Goal: Task Accomplishment & Management: Manage account settings

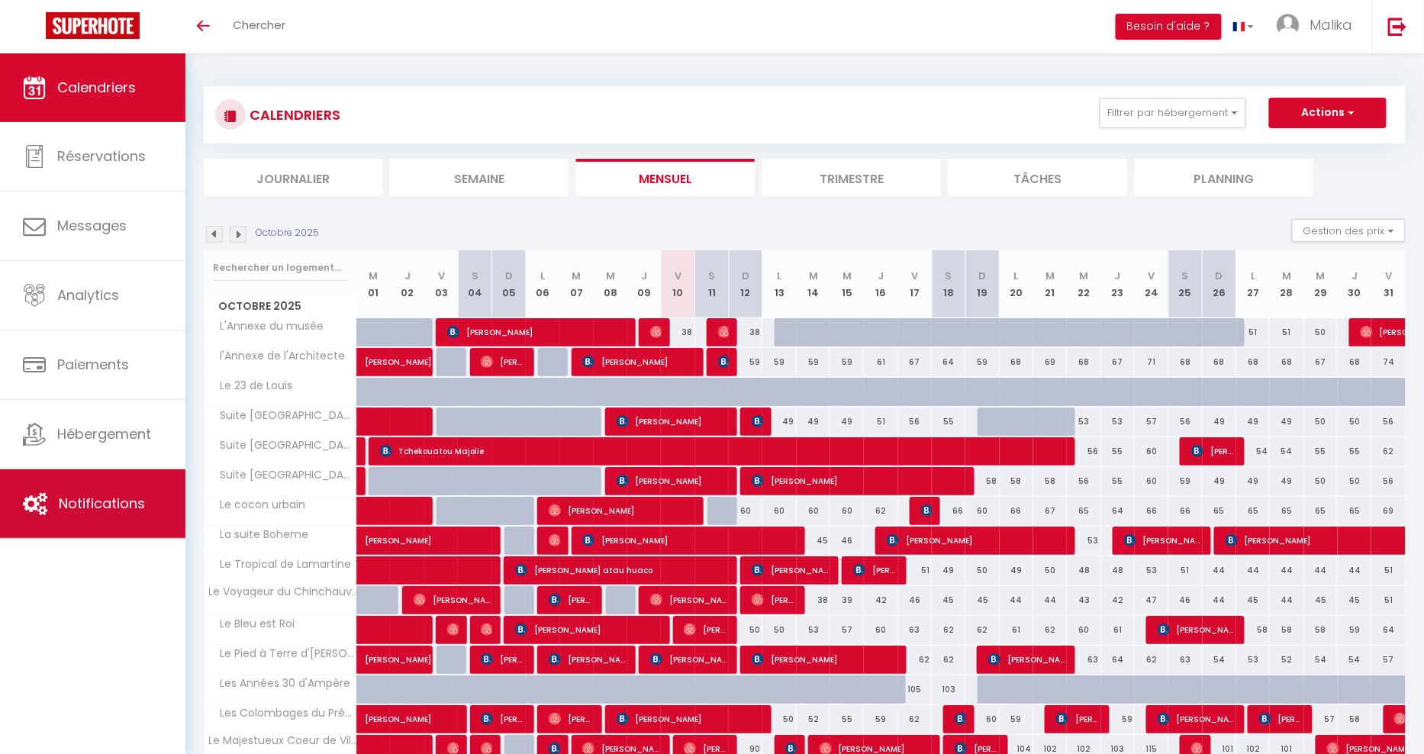
click at [116, 514] on link "Notifications" at bounding box center [92, 503] width 185 height 69
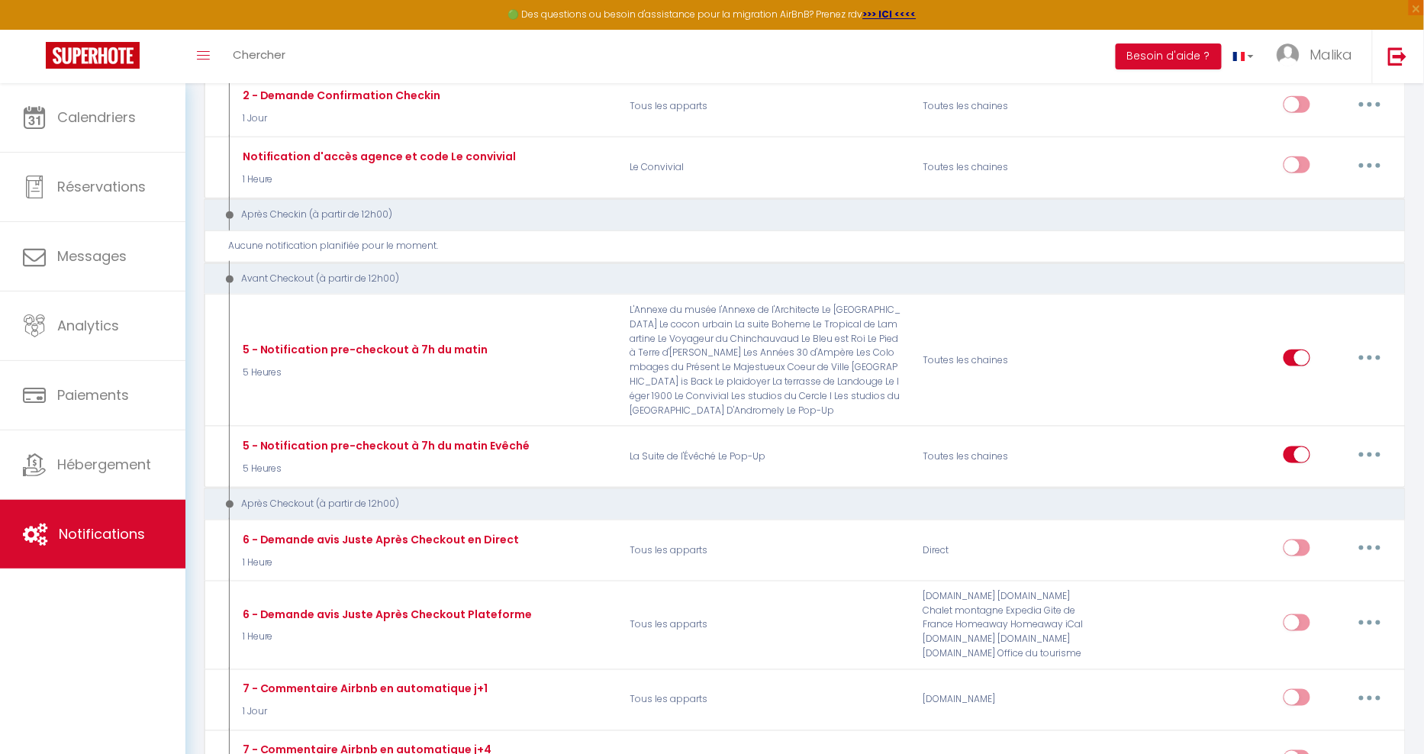
scroll to position [447, 0]
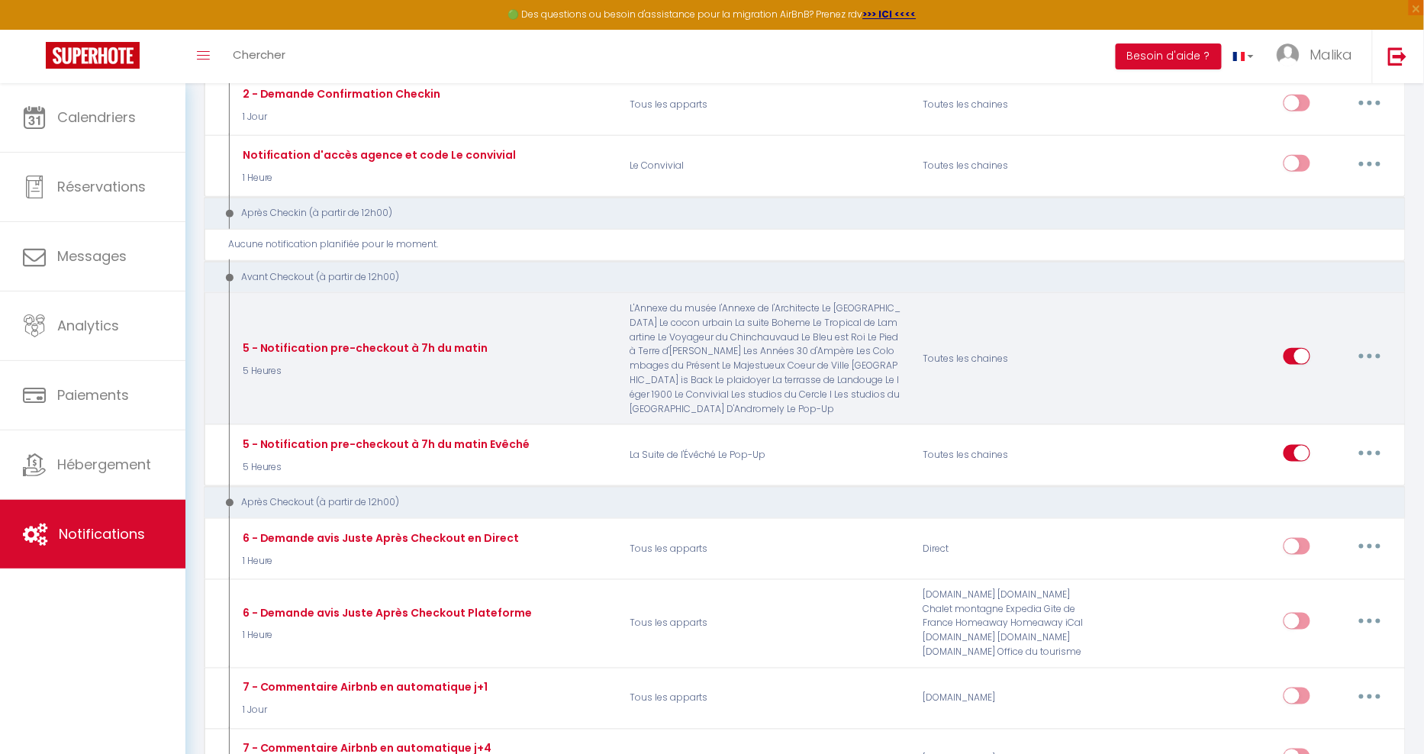
click at [1373, 369] on button "button" at bounding box center [1369, 356] width 43 height 24
click at [1352, 404] on link "Editer" at bounding box center [1329, 391] width 113 height 26
type input "5 - Notification pre-checkout à 7h du matin"
select select "4"
select select "5 Heures"
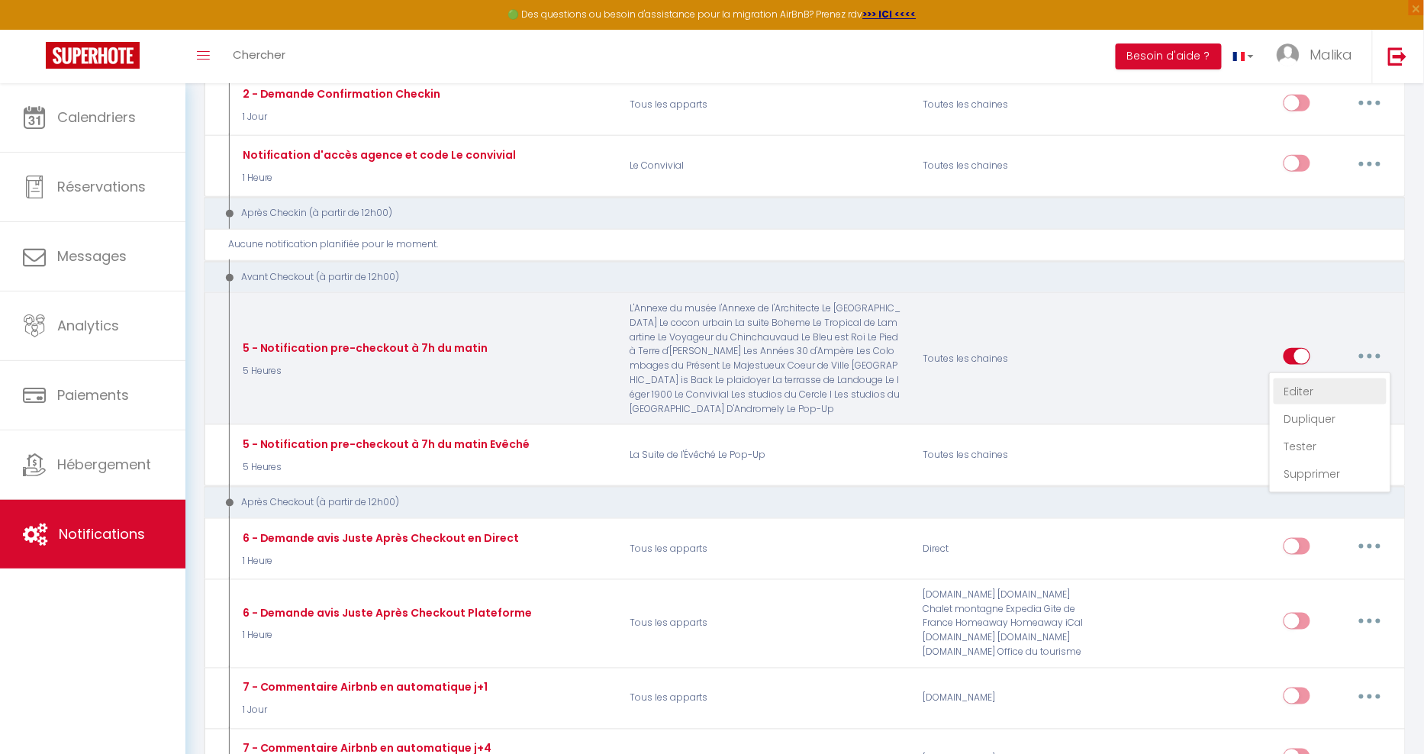
select select
checkbox input "true"
checkbox input "false"
radio input "true"
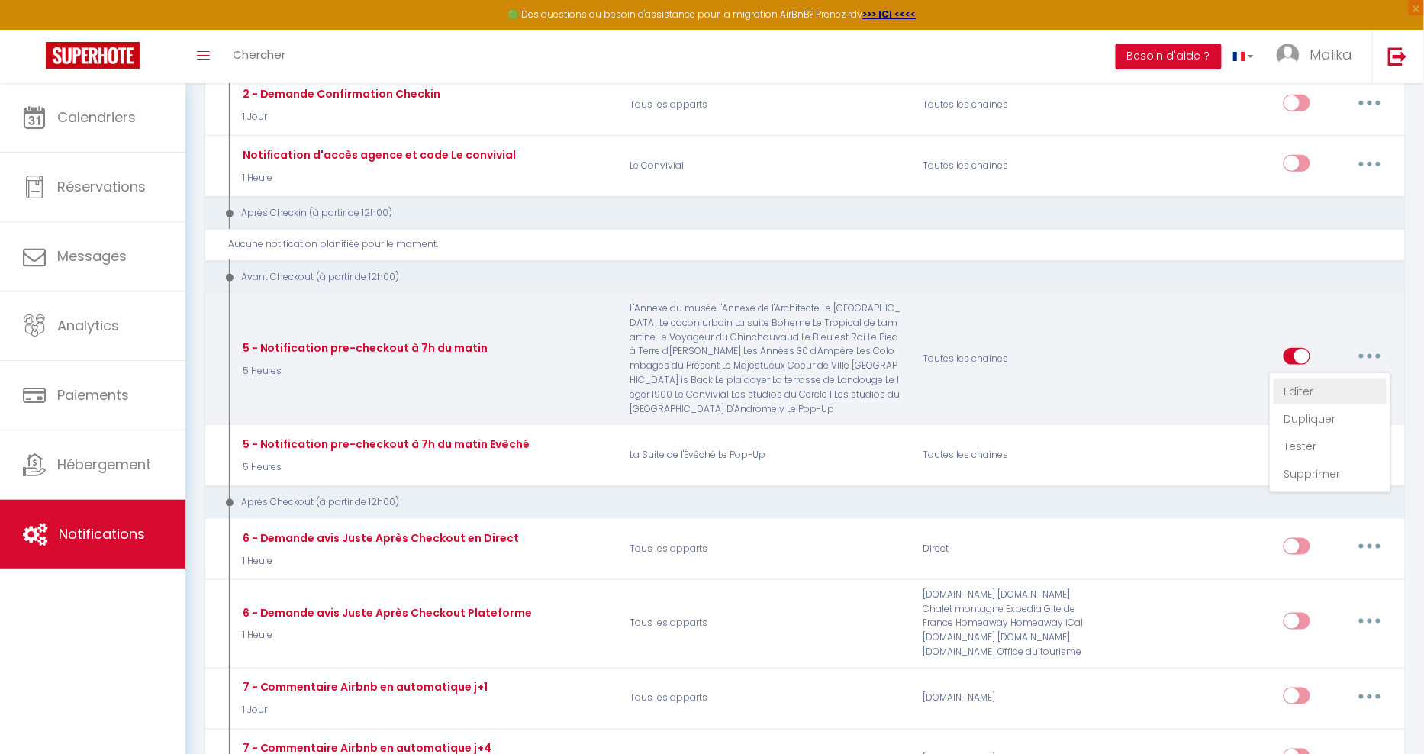
type input "Procédure pour votre départ - [RENTAL:NAME] - [GUEST:FIRST_NAME] [GUEST:NAME]"
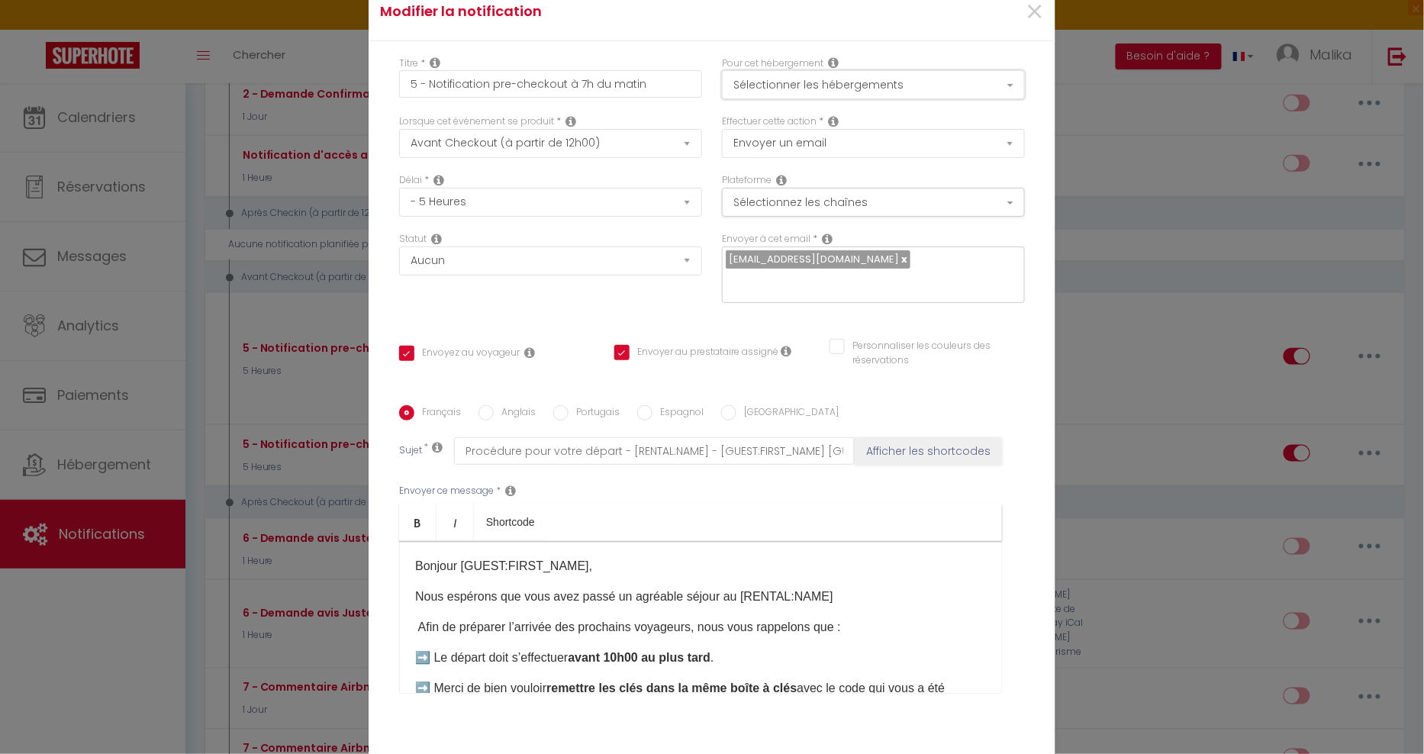
click at [897, 99] on button "Sélectionner les hébergements" at bounding box center [873, 84] width 303 height 29
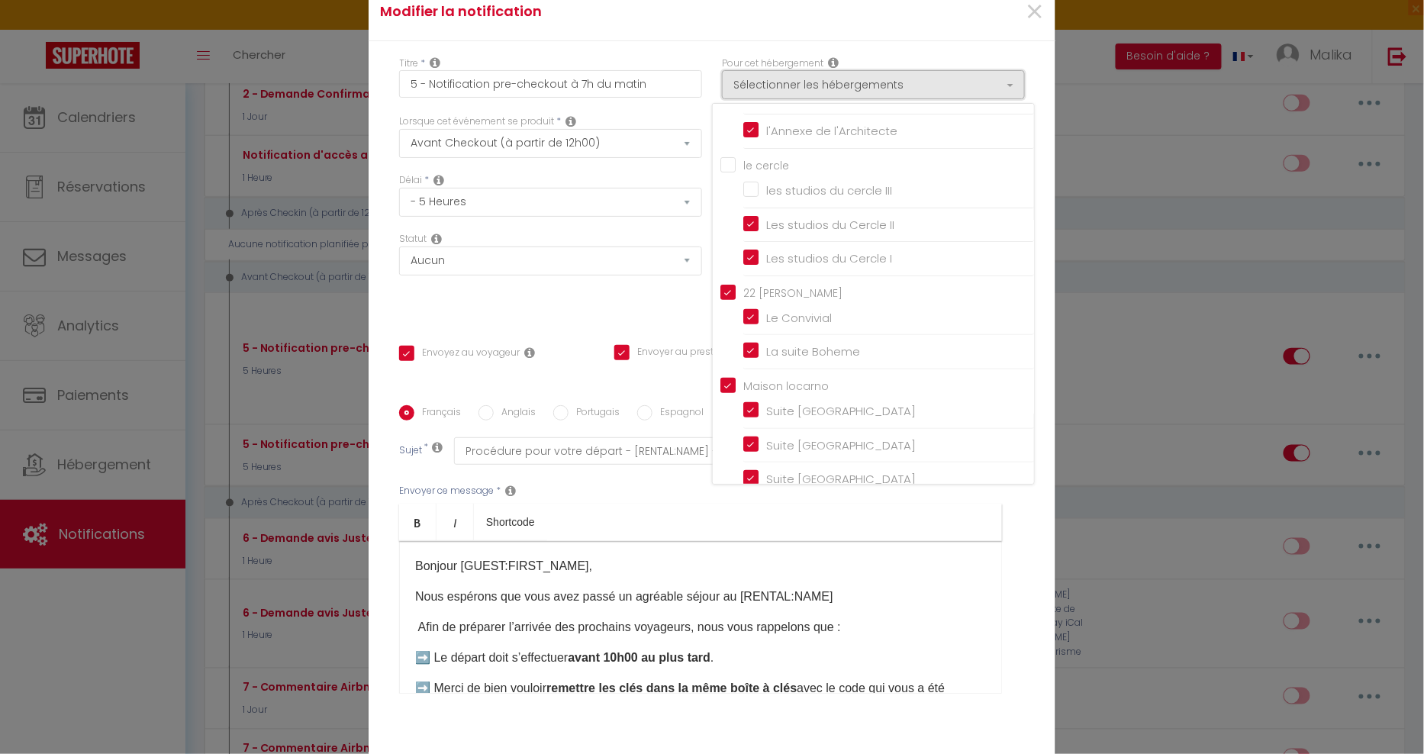
scroll to position [0, 0]
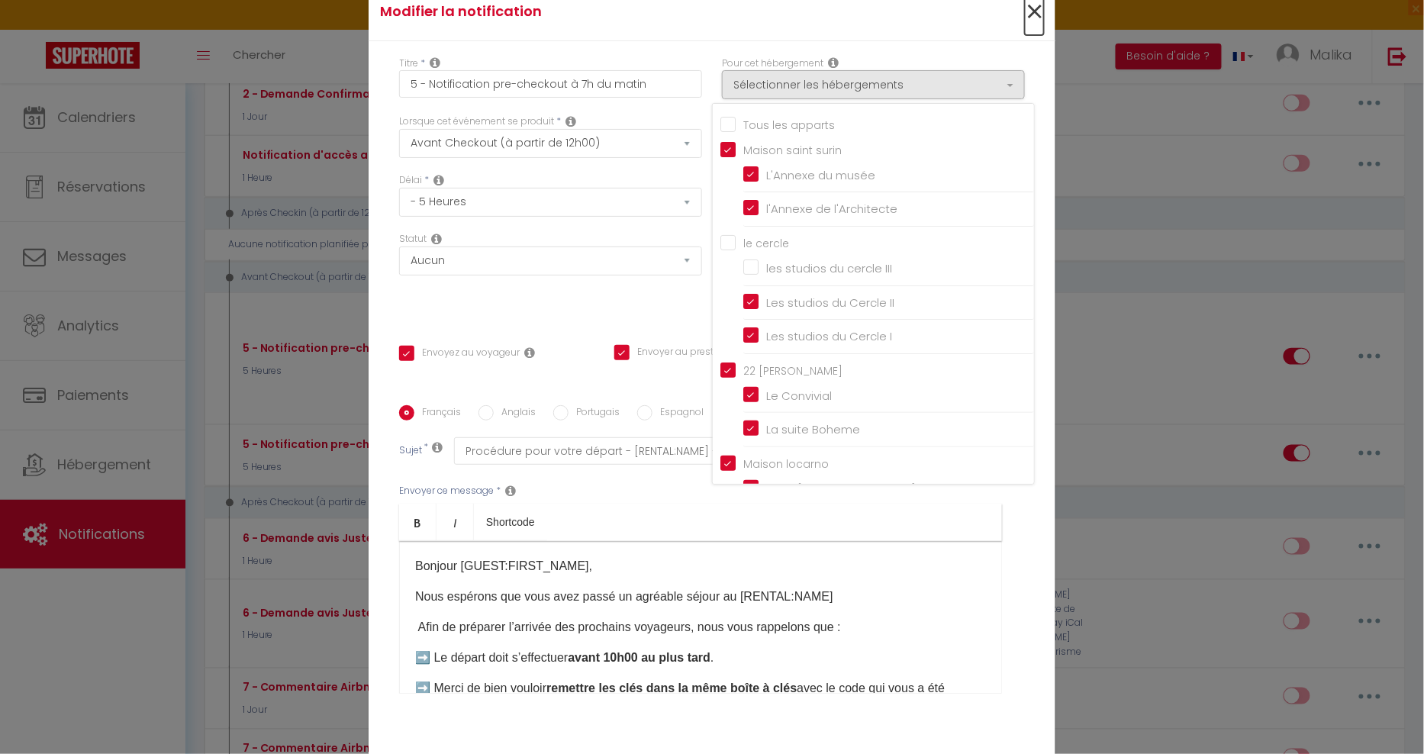
click at [1032, 25] on span "×" at bounding box center [1034, 12] width 19 height 46
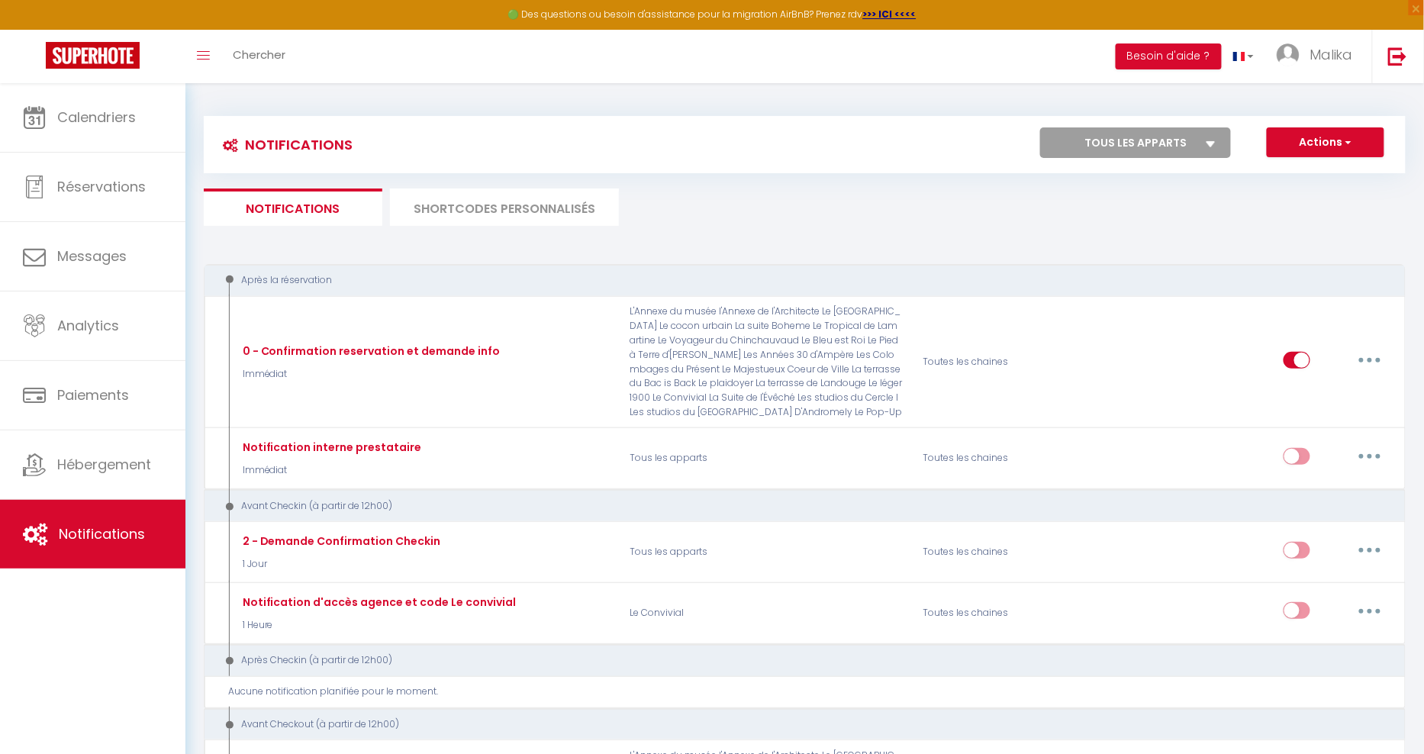
click at [555, 224] on li "SHORTCODES PERSONNALISÉS" at bounding box center [504, 206] width 229 height 37
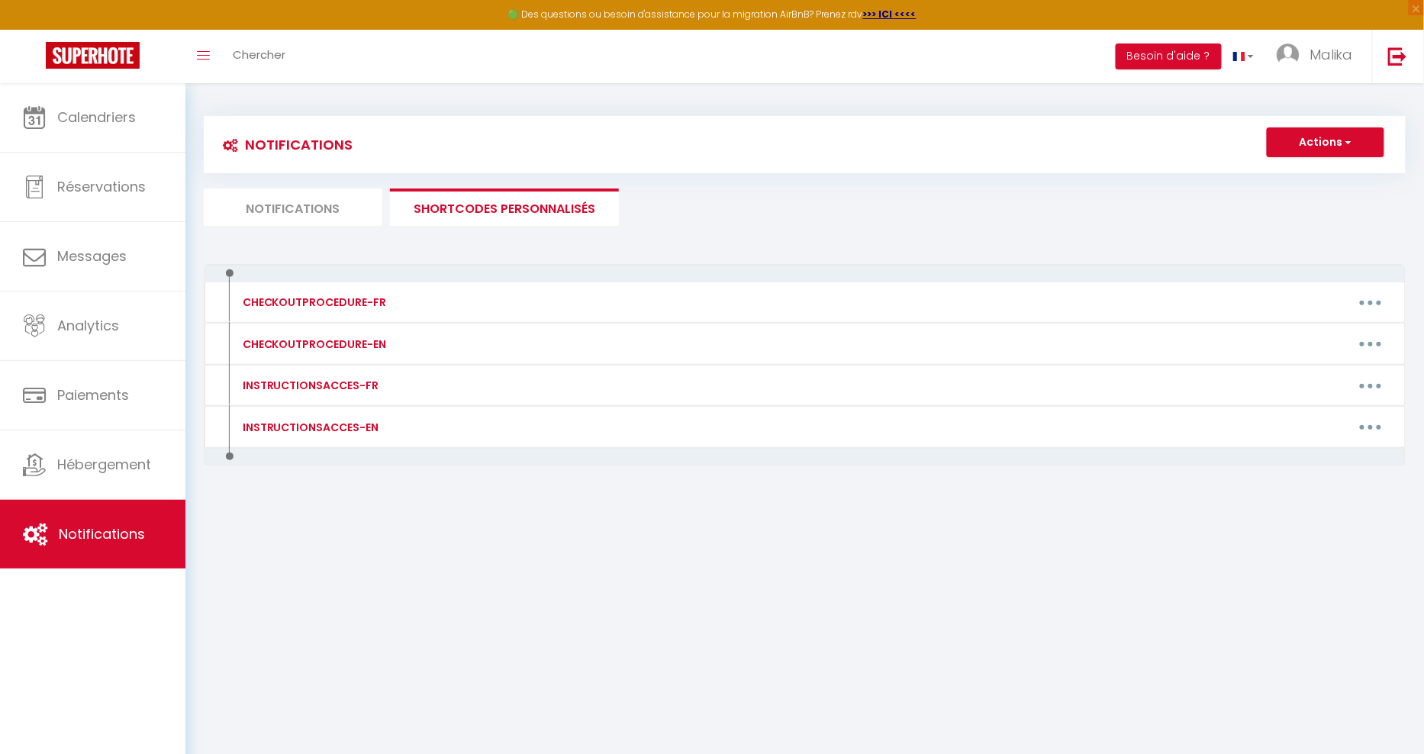
click at [349, 224] on li "Notifications" at bounding box center [293, 206] width 179 height 37
